Goal: Task Accomplishment & Management: Use online tool/utility

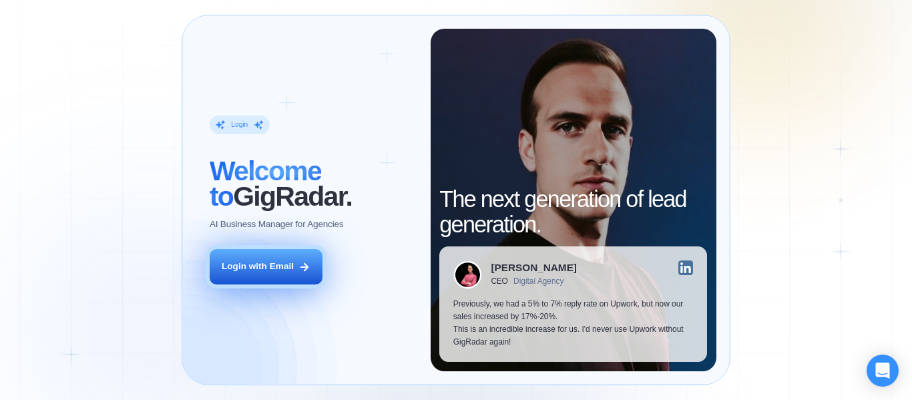
click at [252, 270] on div "Login with Email" at bounding box center [258, 266] width 72 height 13
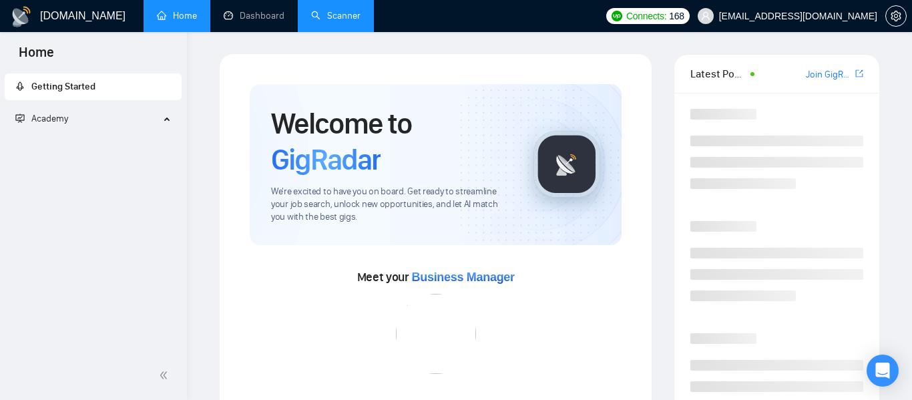
click at [345, 19] on link "Scanner" at bounding box center [335, 15] width 49 height 11
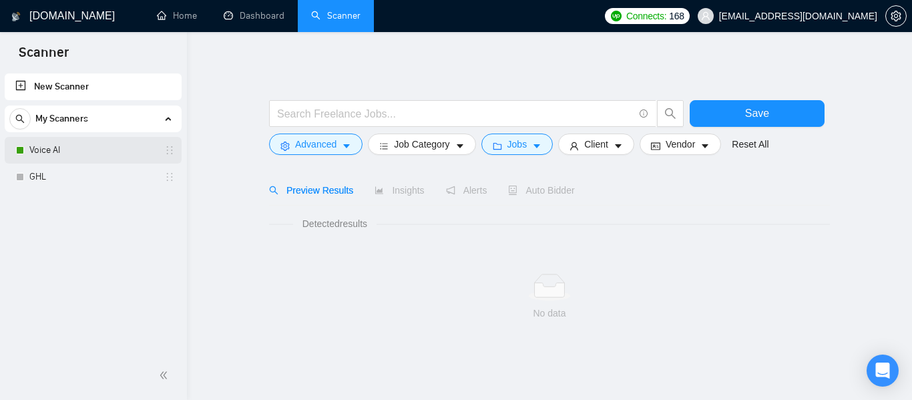
click at [71, 150] on link "Voice AI" at bounding box center [92, 150] width 127 height 27
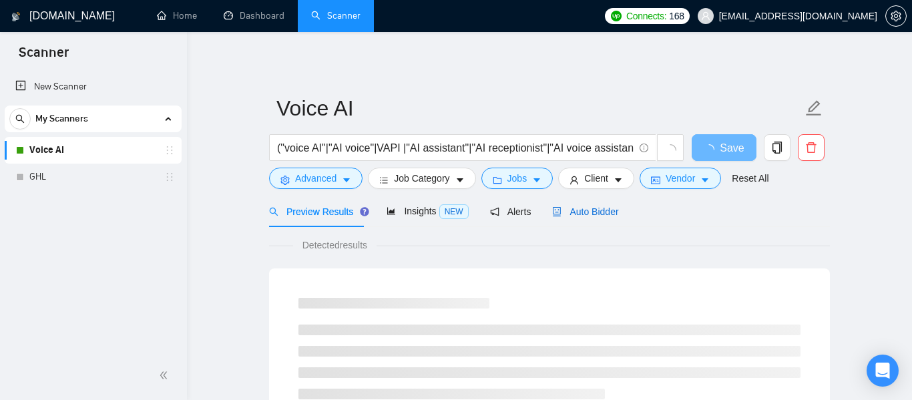
click at [585, 212] on span "Auto Bidder" at bounding box center [585, 211] width 66 height 11
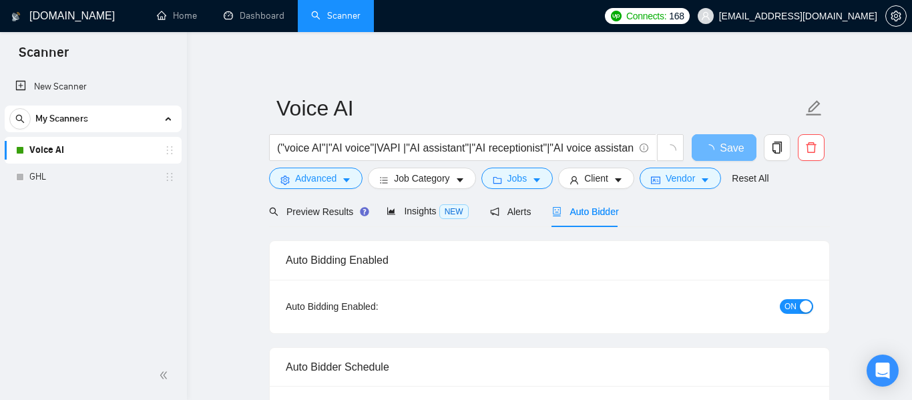
click at [800, 308] on div "button" at bounding box center [806, 307] width 12 height 12
click at [723, 149] on span "Save" at bounding box center [724, 148] width 24 height 17
